Goal: Go to known website: Go to known website

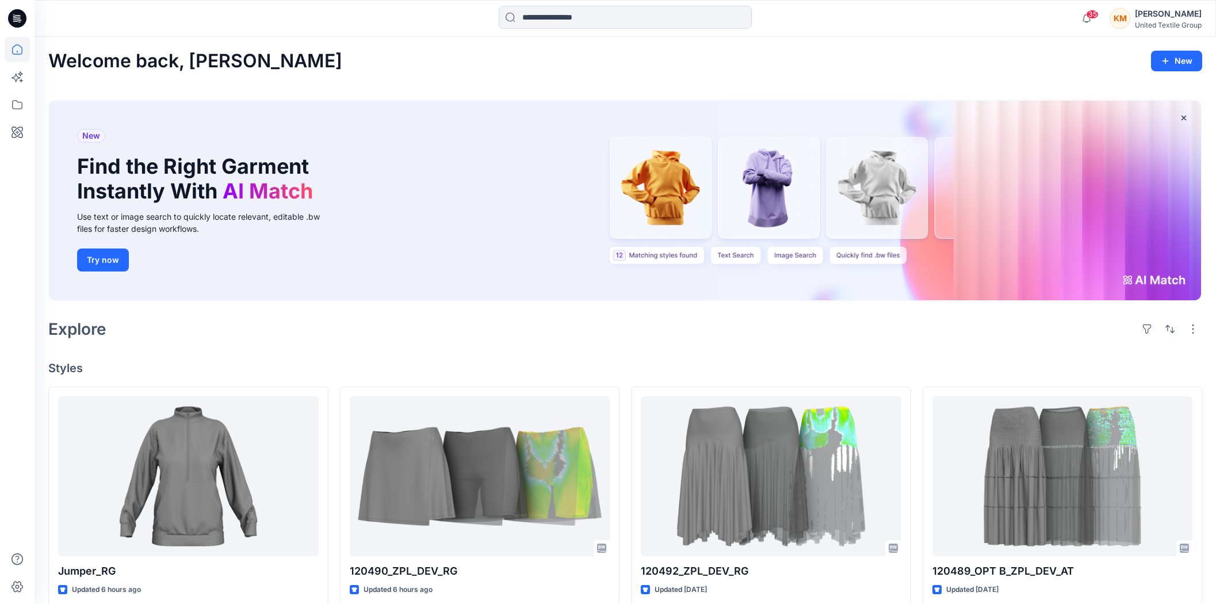
scroll to position [191, 0]
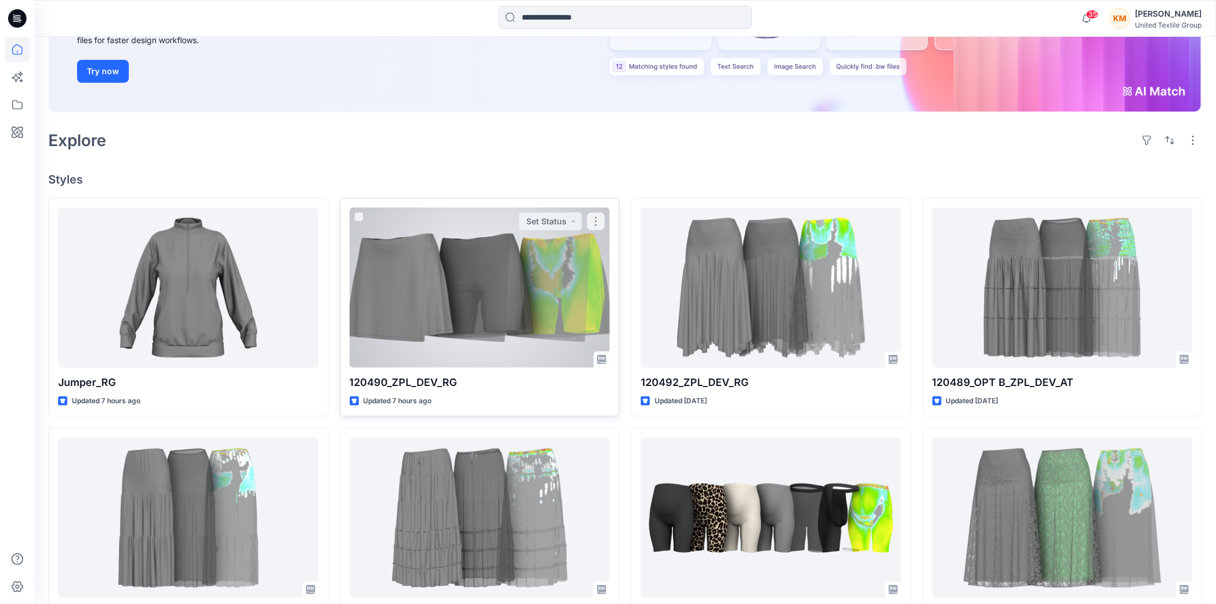
scroll to position [191, 0]
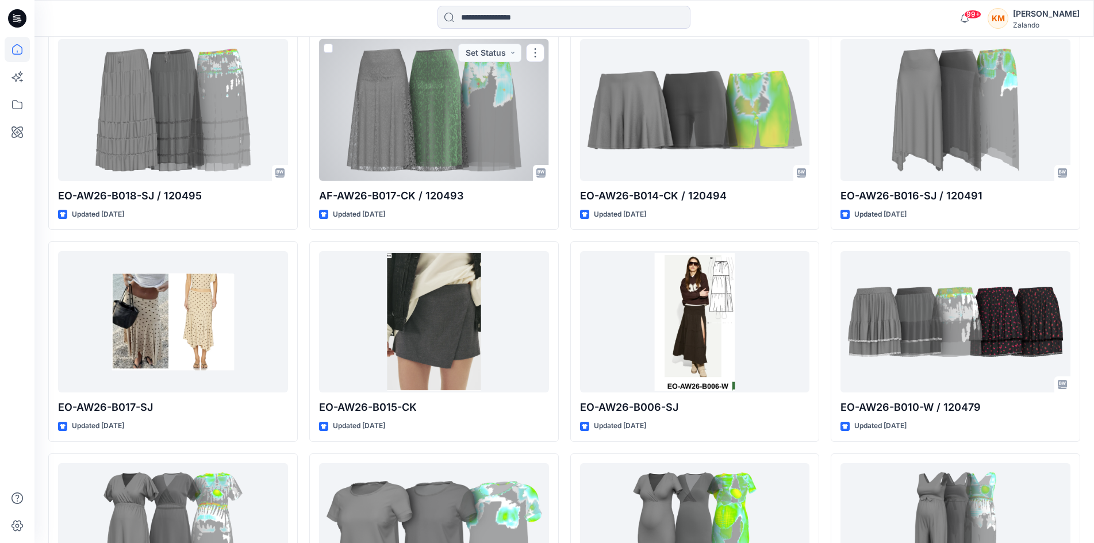
scroll to position [172, 0]
